Goal: Information Seeking & Learning: Check status

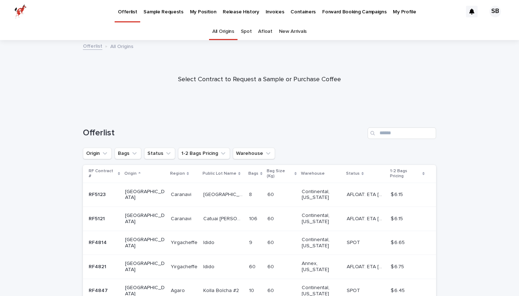
click at [203, 12] on p "My Position" at bounding box center [203, 7] width 27 height 15
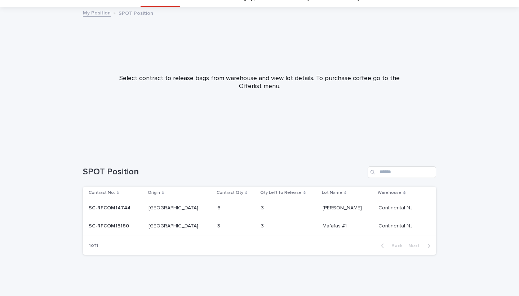
scroll to position [33, 0]
click at [241, 221] on div "3 3" at bounding box center [236, 226] width 38 height 12
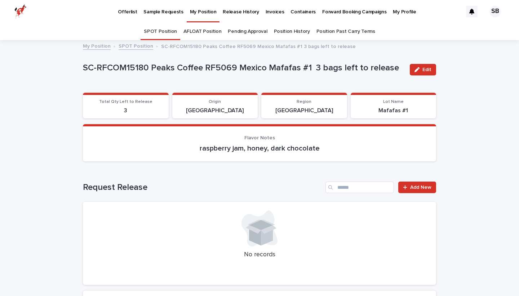
click at [211, 31] on link "AFLOAT Position" at bounding box center [203, 31] width 38 height 17
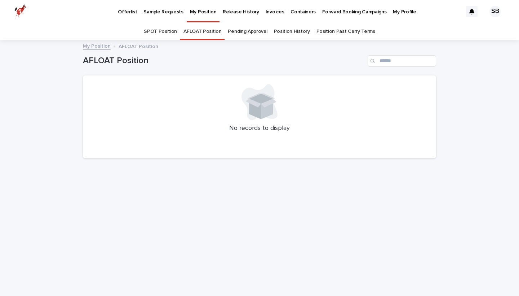
click at [126, 16] on link "Offerlist" at bounding box center [128, 11] width 26 height 22
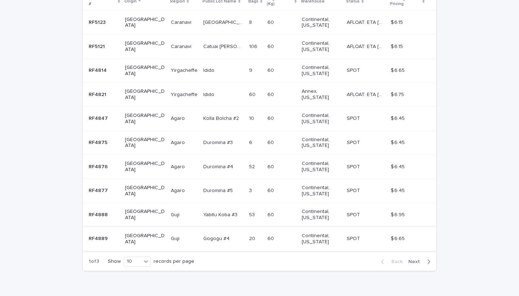
scroll to position [172, 0]
click at [425, 259] on div "button" at bounding box center [428, 262] width 6 height 6
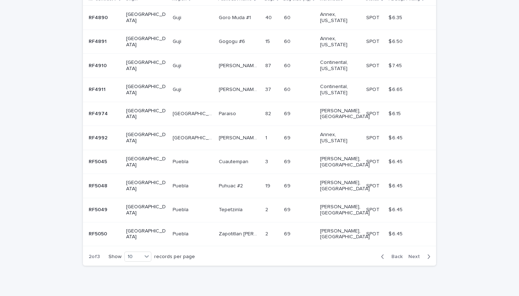
scroll to position [131, 0]
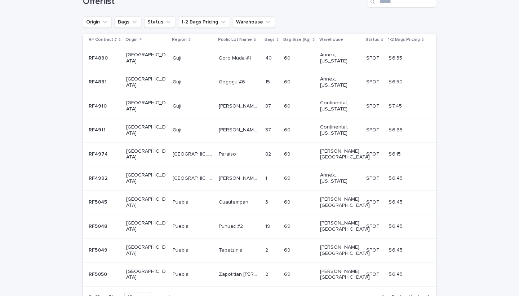
click at [422, 288] on div "Back Next" at bounding box center [405, 297] width 61 height 18
click at [417, 294] on span "Next" at bounding box center [417, 296] width 16 height 5
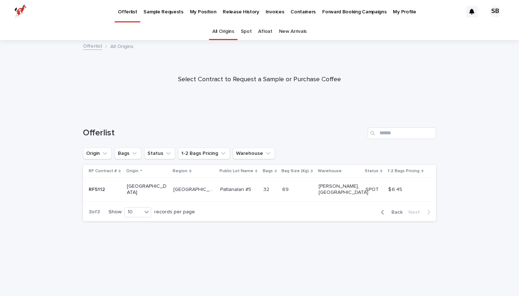
click at [394, 210] on span "Back" at bounding box center [395, 212] width 16 height 5
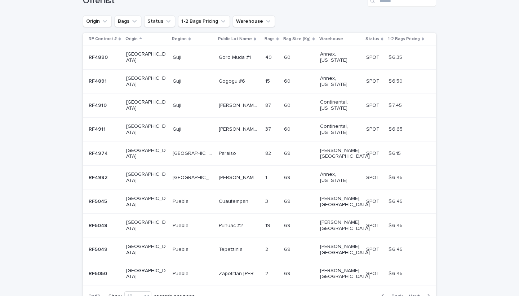
scroll to position [131, 0]
click at [398, 294] on button "Back" at bounding box center [390, 297] width 30 height 6
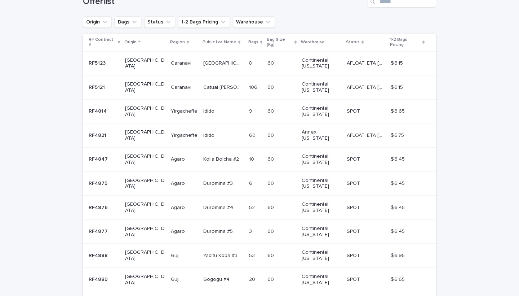
click at [211, 51] on td "Copacabana [GEOGRAPHIC_DATA]" at bounding box center [224, 63] width 46 height 24
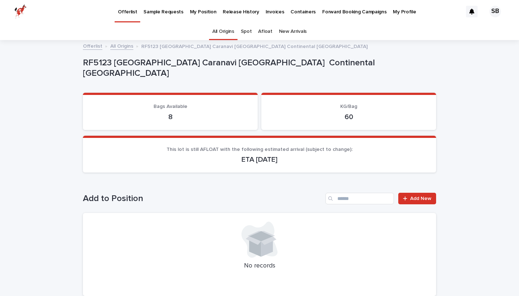
click at [191, 12] on p "My Position" at bounding box center [203, 7] width 27 height 15
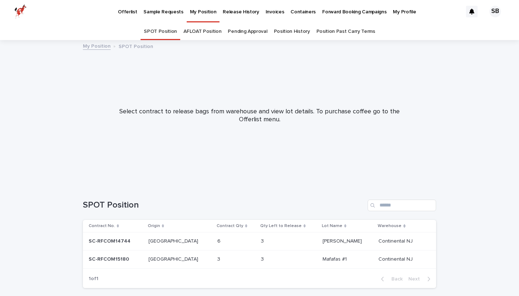
click at [143, 263] on div "SC-RFCOM15180 SC-RFCOM15180" at bounding box center [116, 259] width 54 height 12
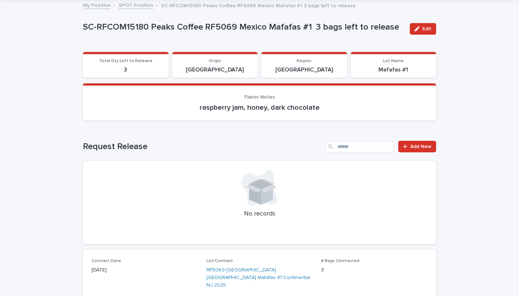
scroll to position [31, 0]
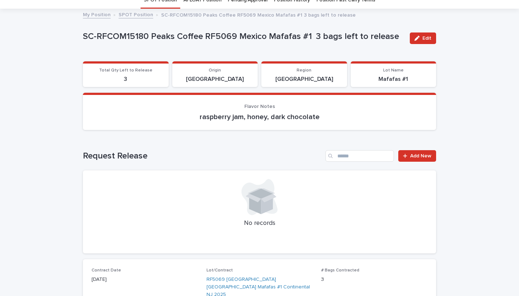
click at [388, 78] on p "Mafafas #1" at bounding box center [393, 79] width 77 height 7
click at [412, 79] on p "Mafafas #1" at bounding box center [393, 79] width 77 height 7
click at [406, 86] on section "Lot Name Mafafas #1" at bounding box center [394, 74] width 86 height 26
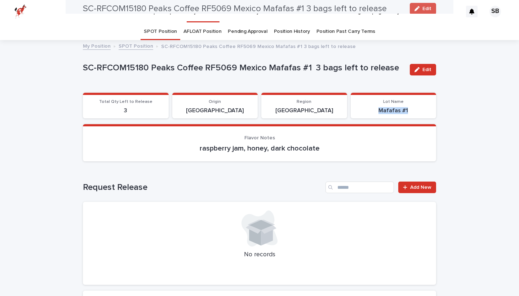
scroll to position [0, 0]
